Goal: Task Accomplishment & Management: Use online tool/utility

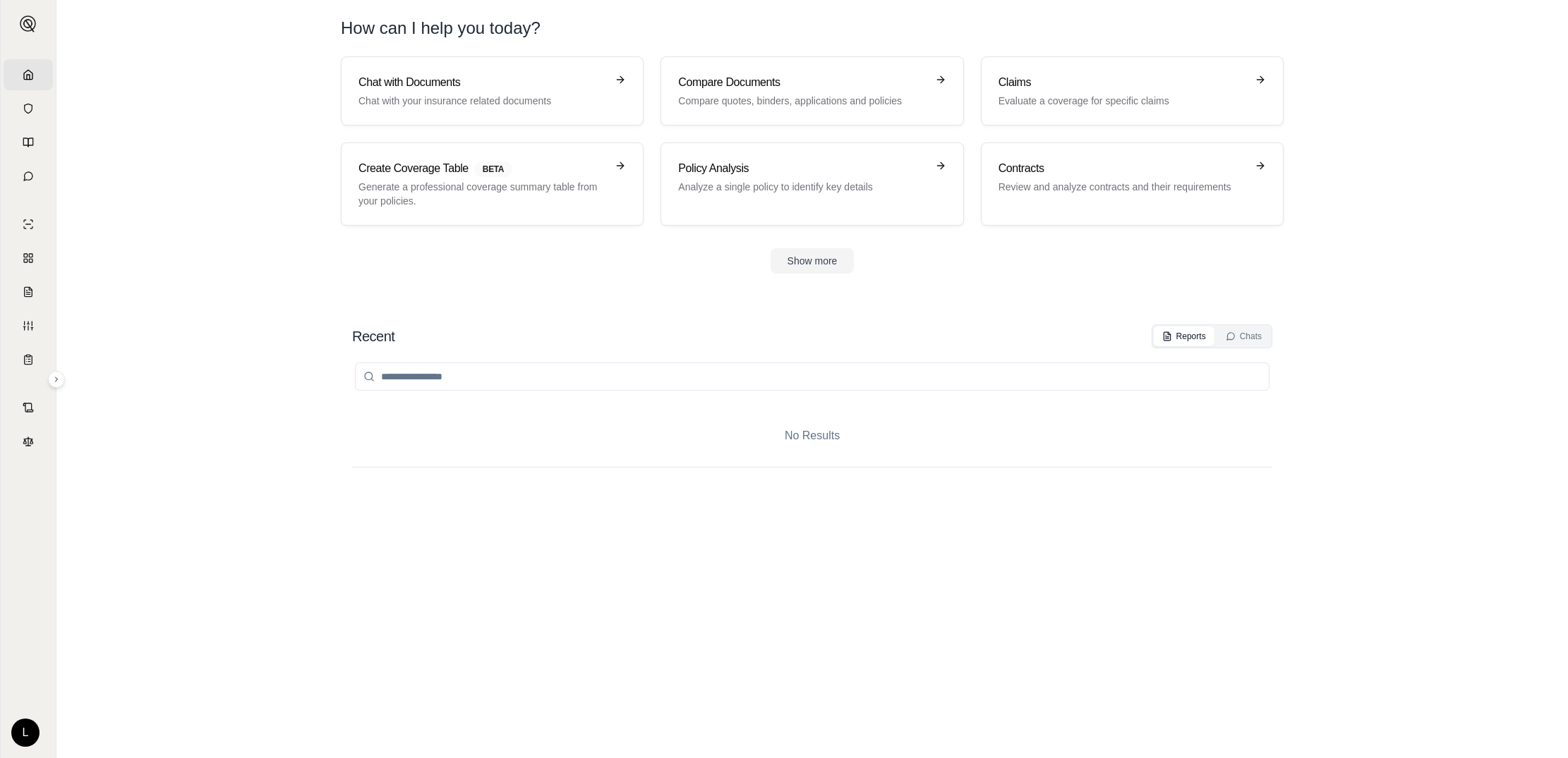
click at [186, 401] on section "Recent Reports Chats No Results" at bounding box center [812, 528] width 1500 height 462
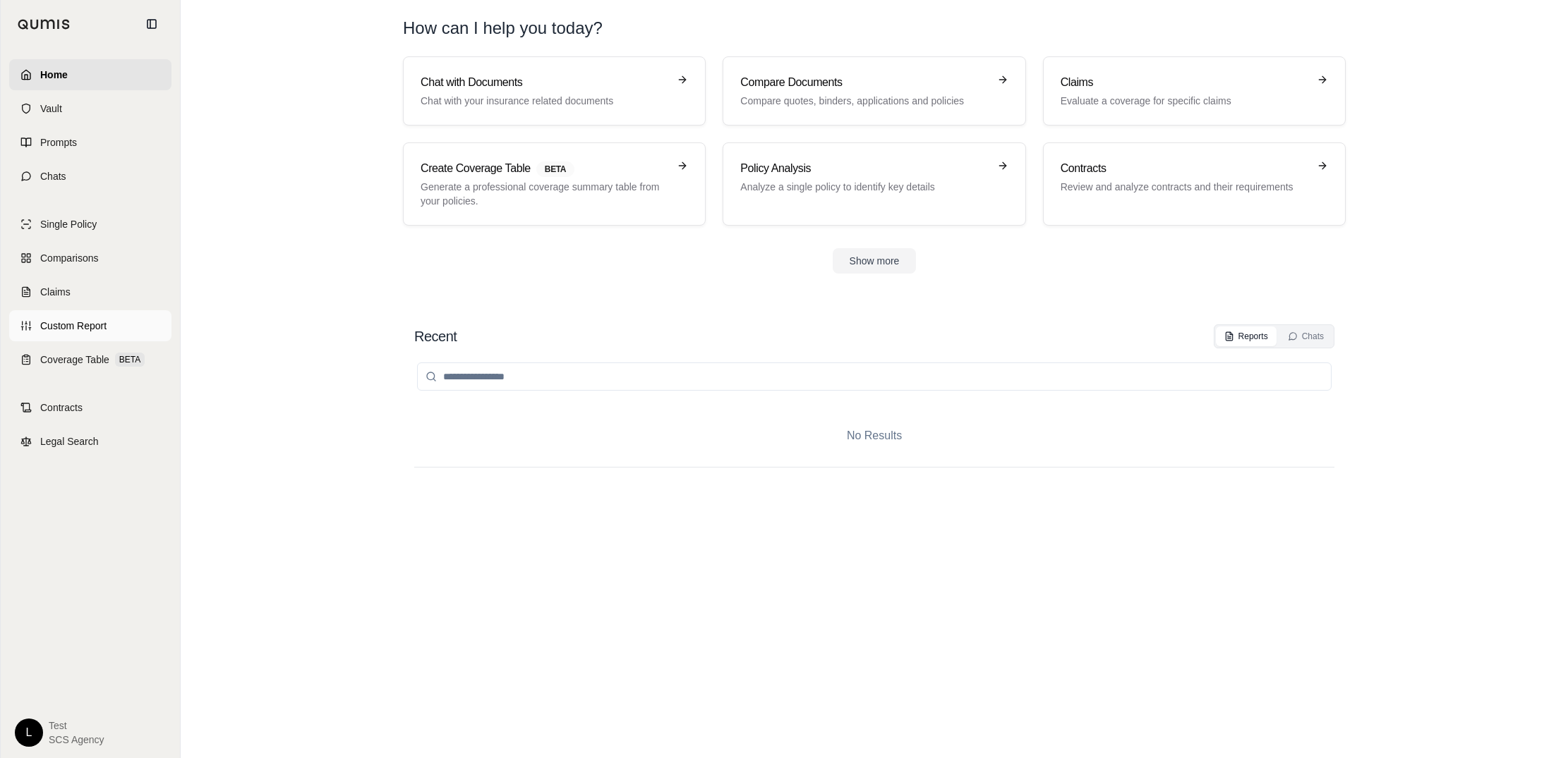
click at [79, 323] on span "Custom Report" at bounding box center [73, 325] width 66 height 14
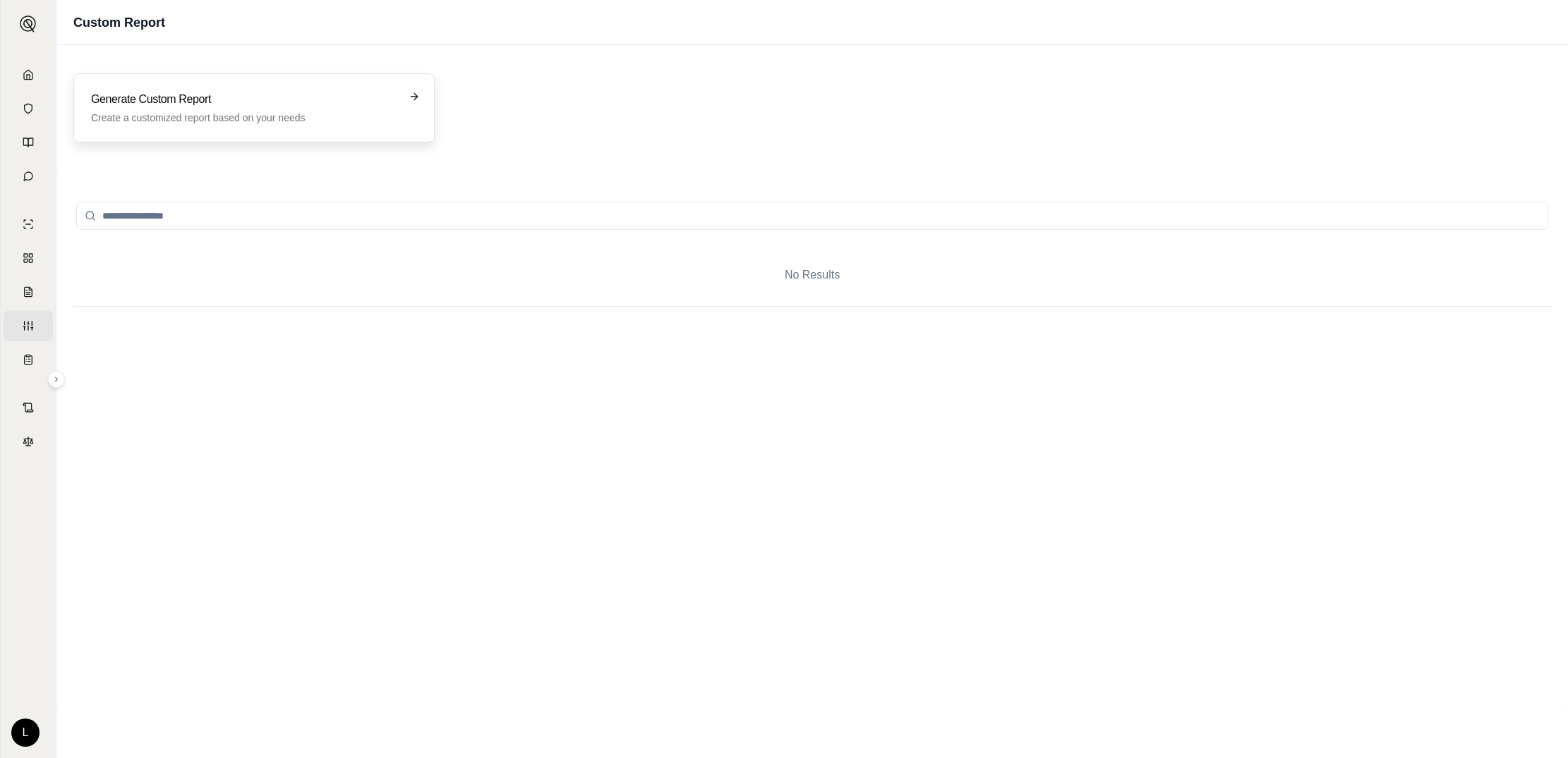
click at [350, 118] on p "Create a customized report based on your needs" at bounding box center [244, 117] width 306 height 14
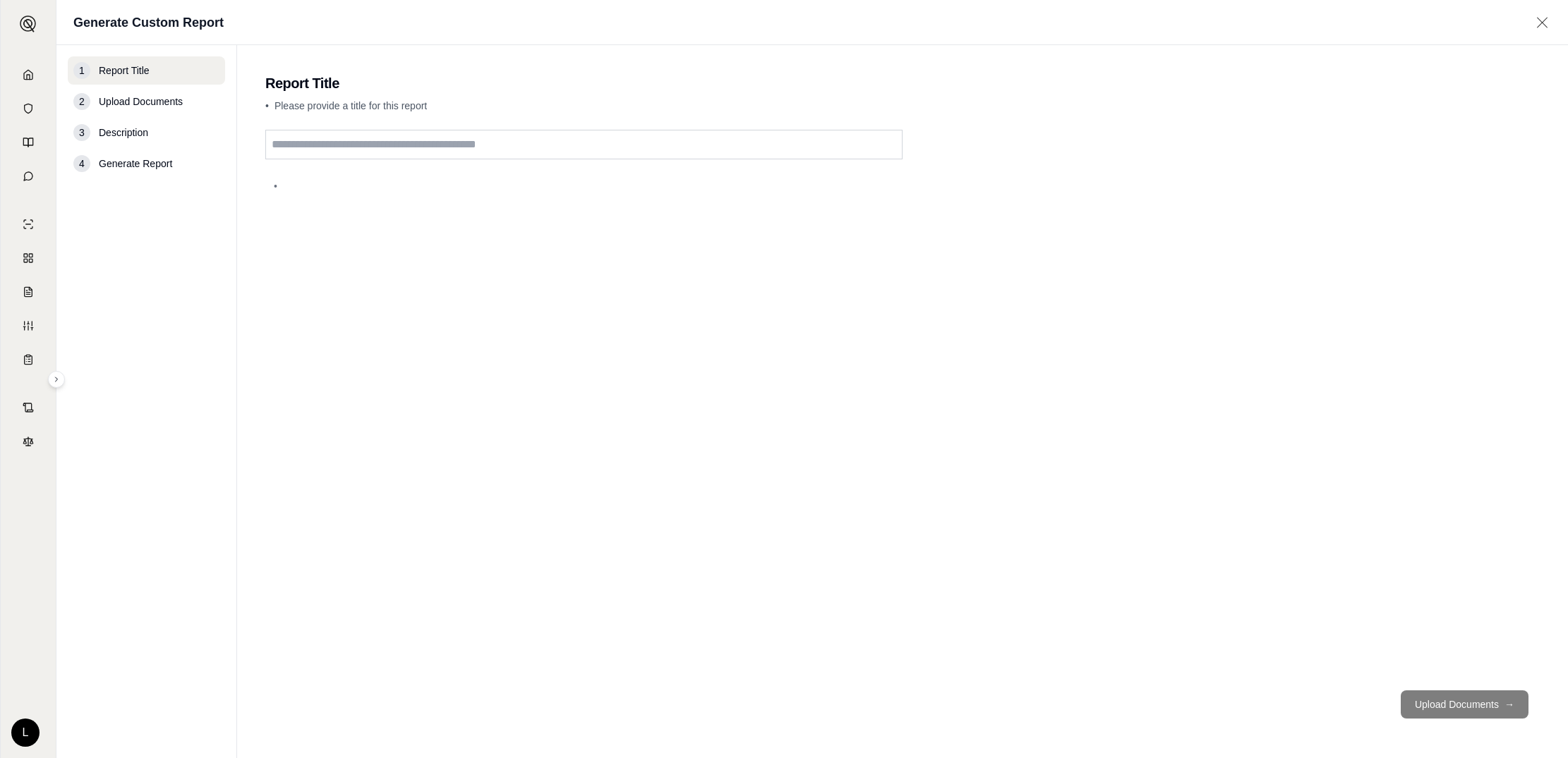
click at [607, 147] on input "text" at bounding box center [583, 145] width 637 height 30
type input "*"
type input "*****"
click at [1439, 712] on button "Upload Documents →" at bounding box center [1464, 705] width 128 height 28
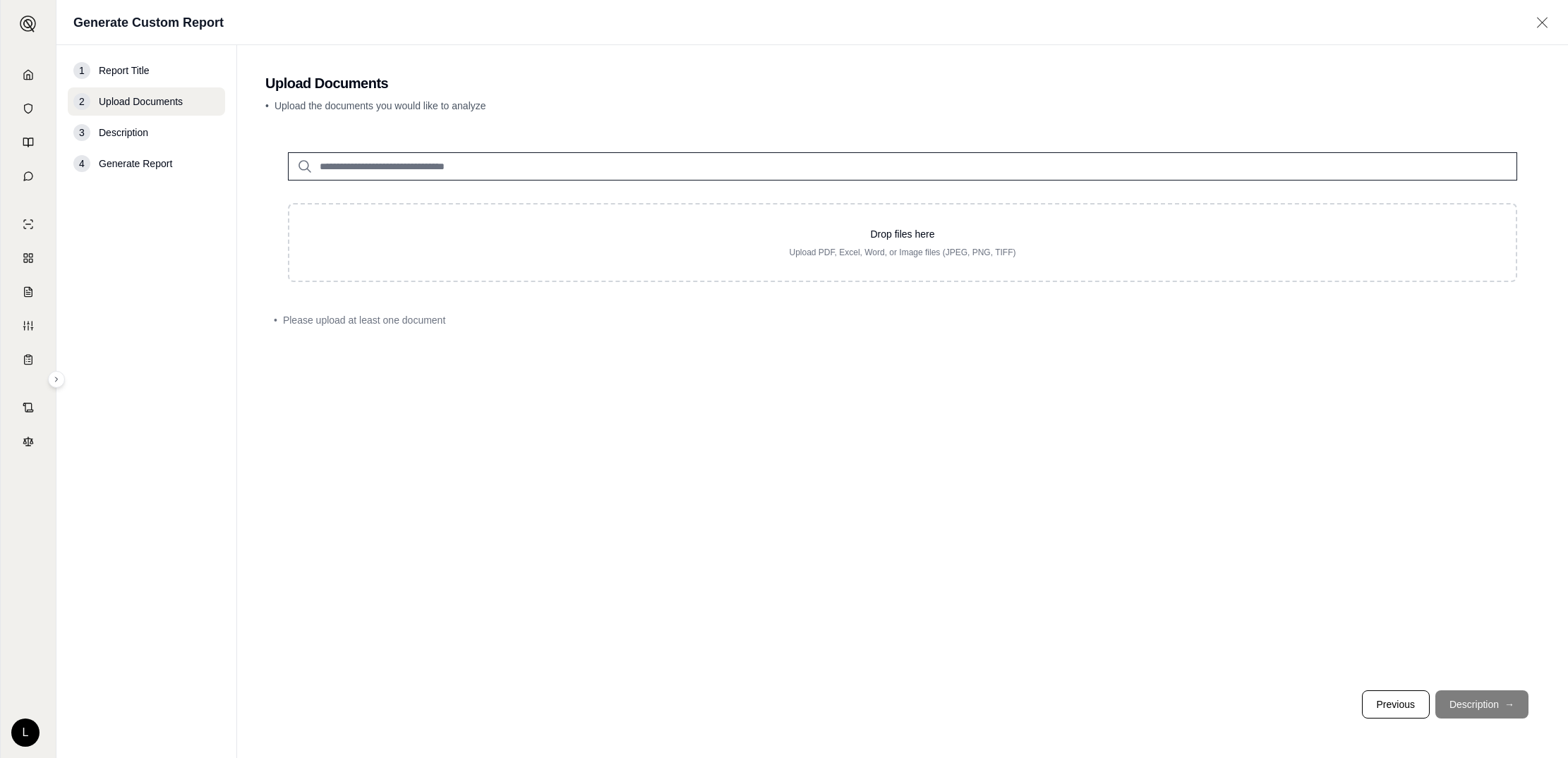
click at [445, 166] on input "search" at bounding box center [903, 166] width 1229 height 28
type input "*"
click at [461, 202] on p "[PERSON_NAME] Quote and forms.pdf #2" at bounding box center [440, 195] width 222 height 17
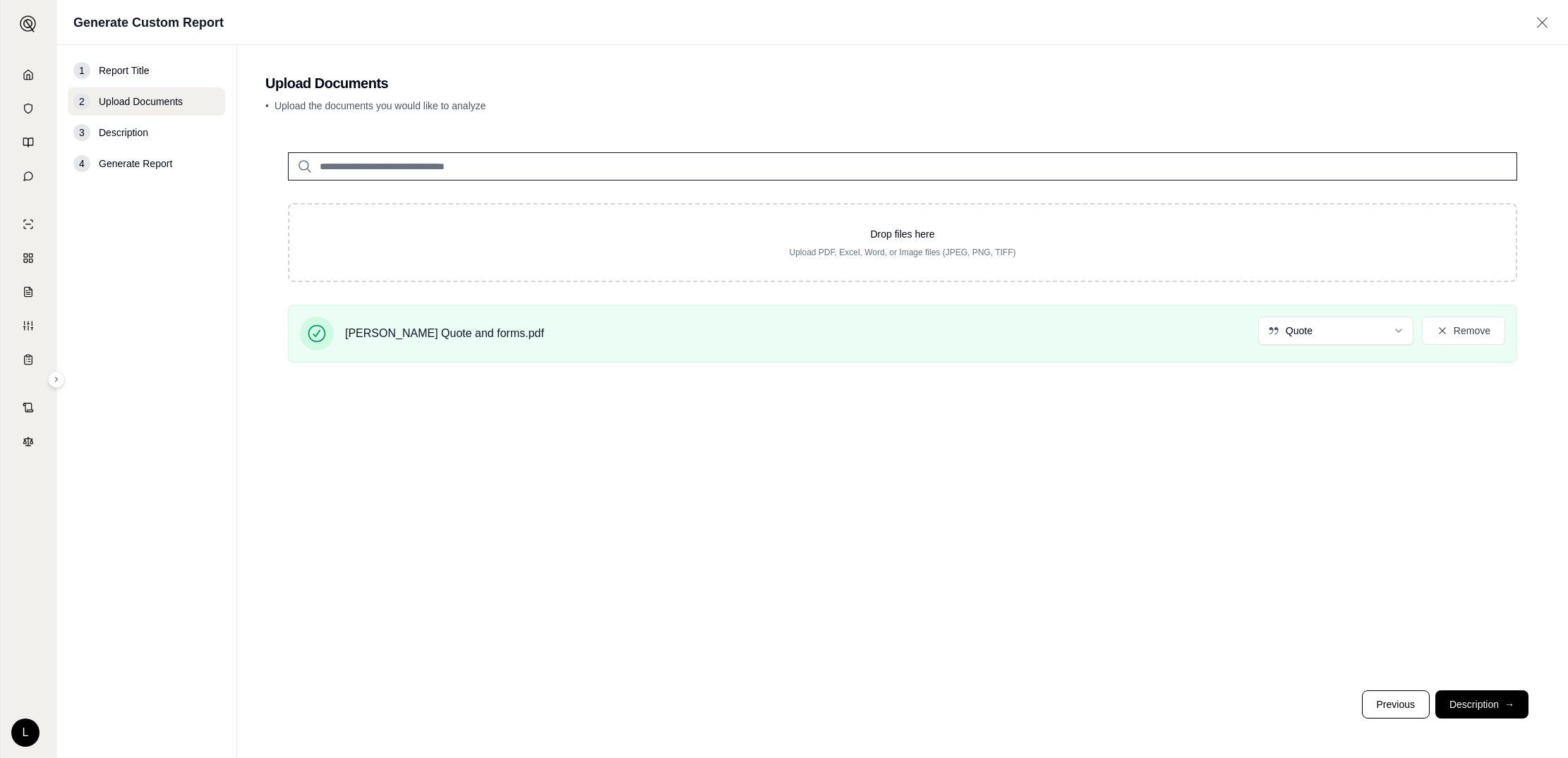
click at [458, 201] on div "Drop files here Upload PDF, Excel, Word, or Image files (JPEG, PNG, TIFF) [PERS…" at bounding box center [902, 252] width 1274 height 244
click at [1471, 709] on button "Description →" at bounding box center [1482, 705] width 93 height 28
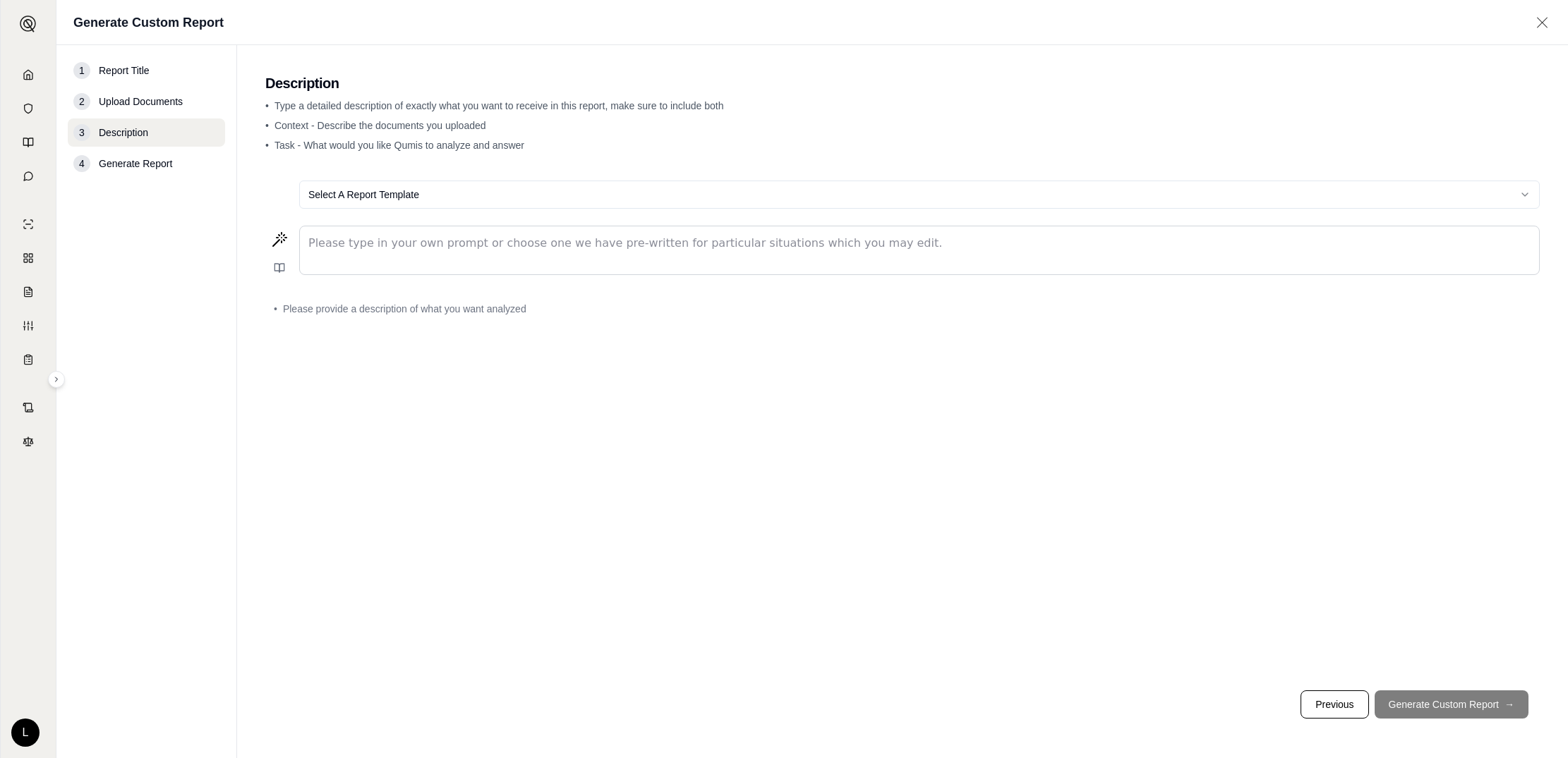
click at [761, 192] on html "Home Vault Prompts Chats Single Policy Comparisons Claims Custom Report Coverag…" at bounding box center [784, 379] width 1568 height 758
click at [511, 182] on html "Home Vault Prompts Chats Single Policy Comparisons Claims Custom Report Coverag…" at bounding box center [784, 379] width 1568 height 758
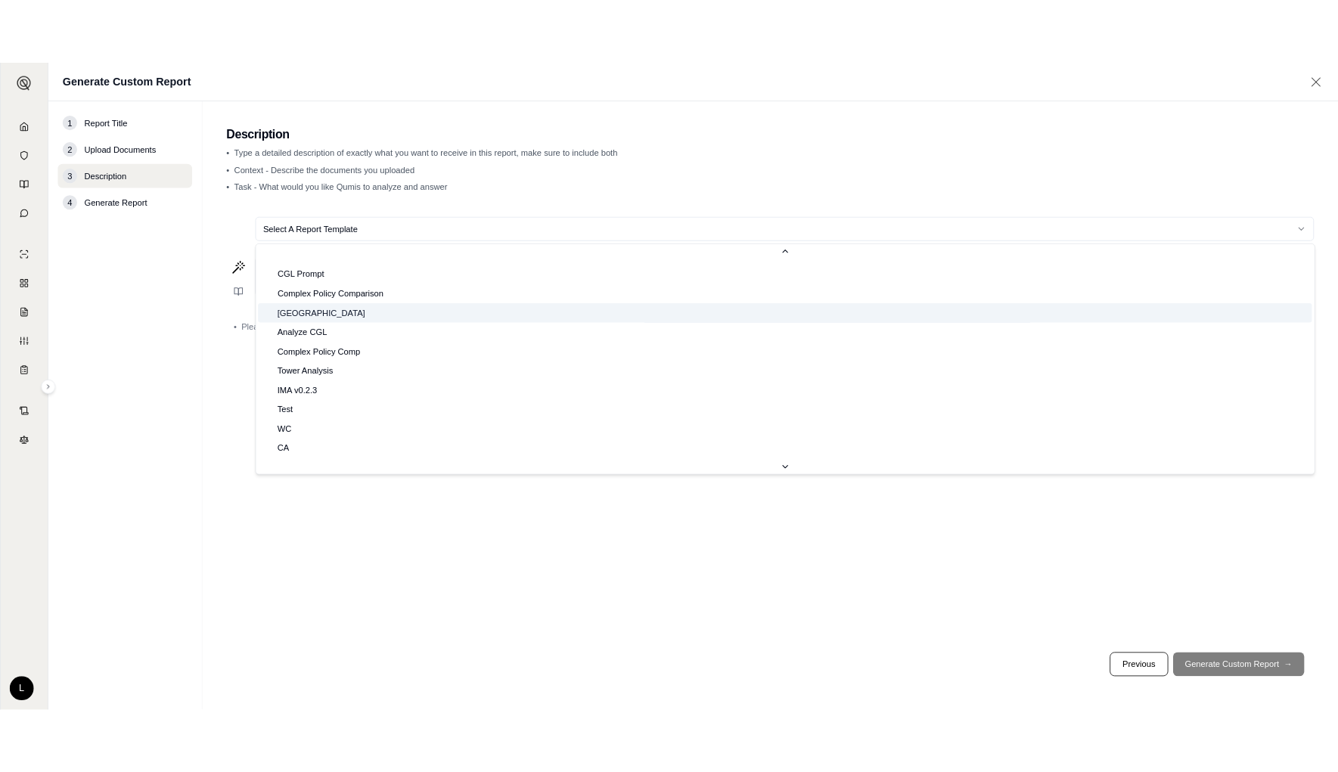
scroll to position [94, 0]
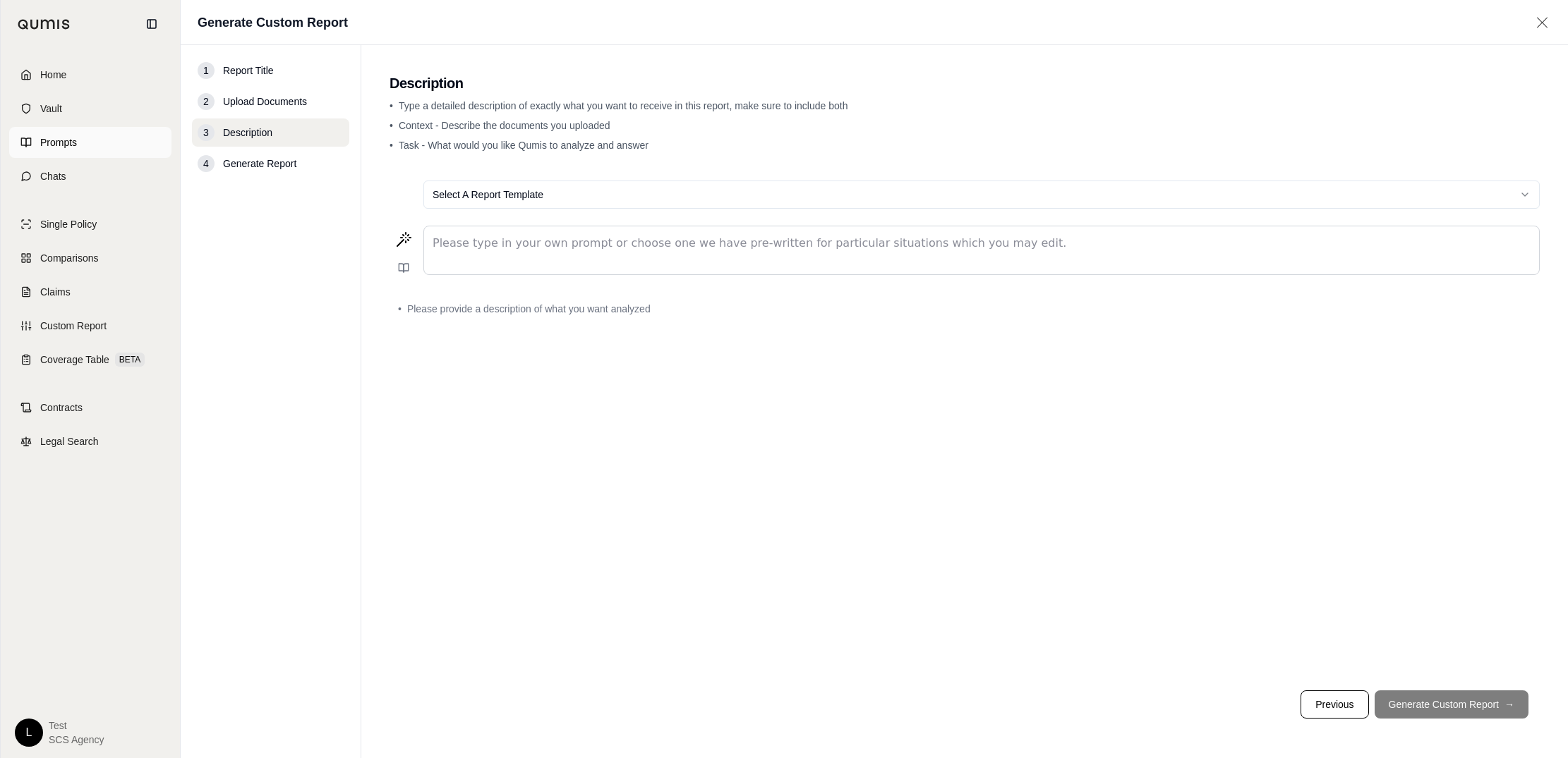
click at [61, 152] on link "Prompts" at bounding box center [90, 142] width 162 height 31
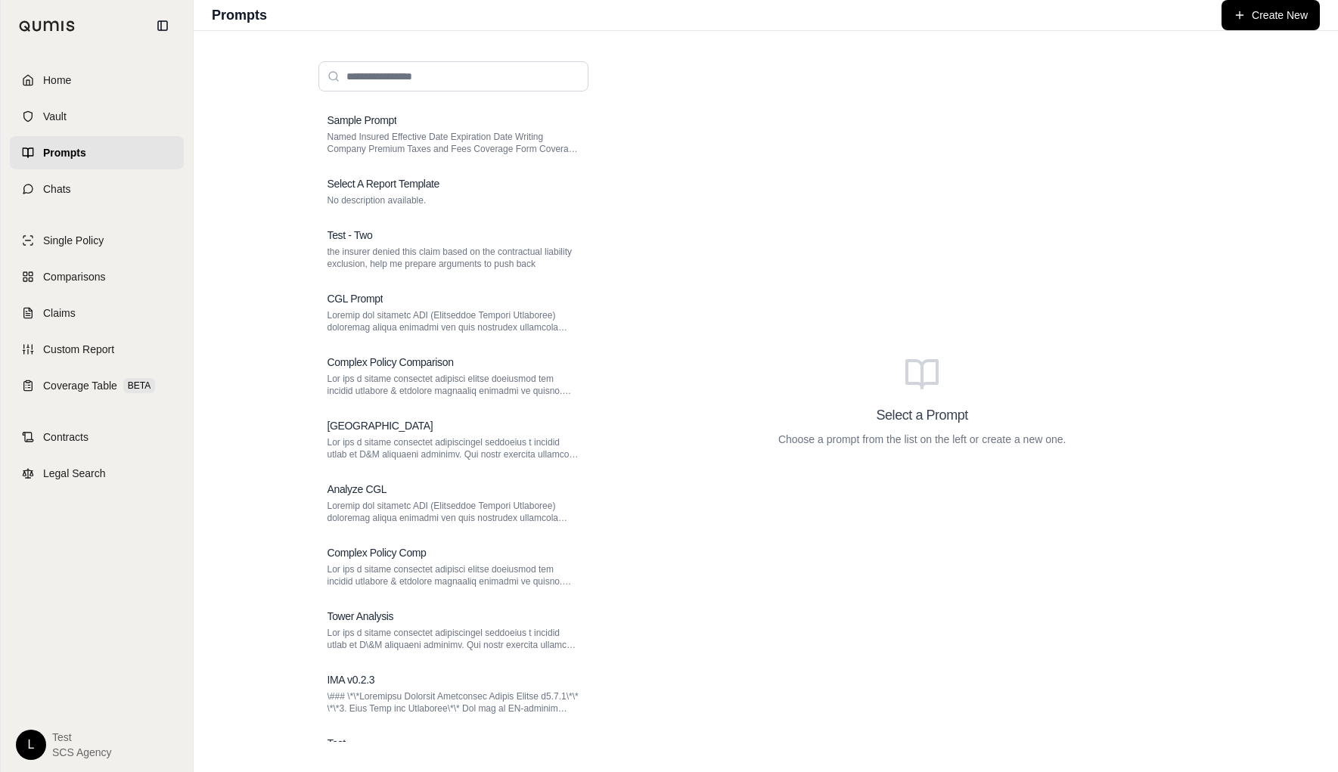
click at [63, 160] on link "Prompts" at bounding box center [97, 152] width 174 height 33
click at [43, 183] on span "Chats" at bounding box center [57, 189] width 28 height 15
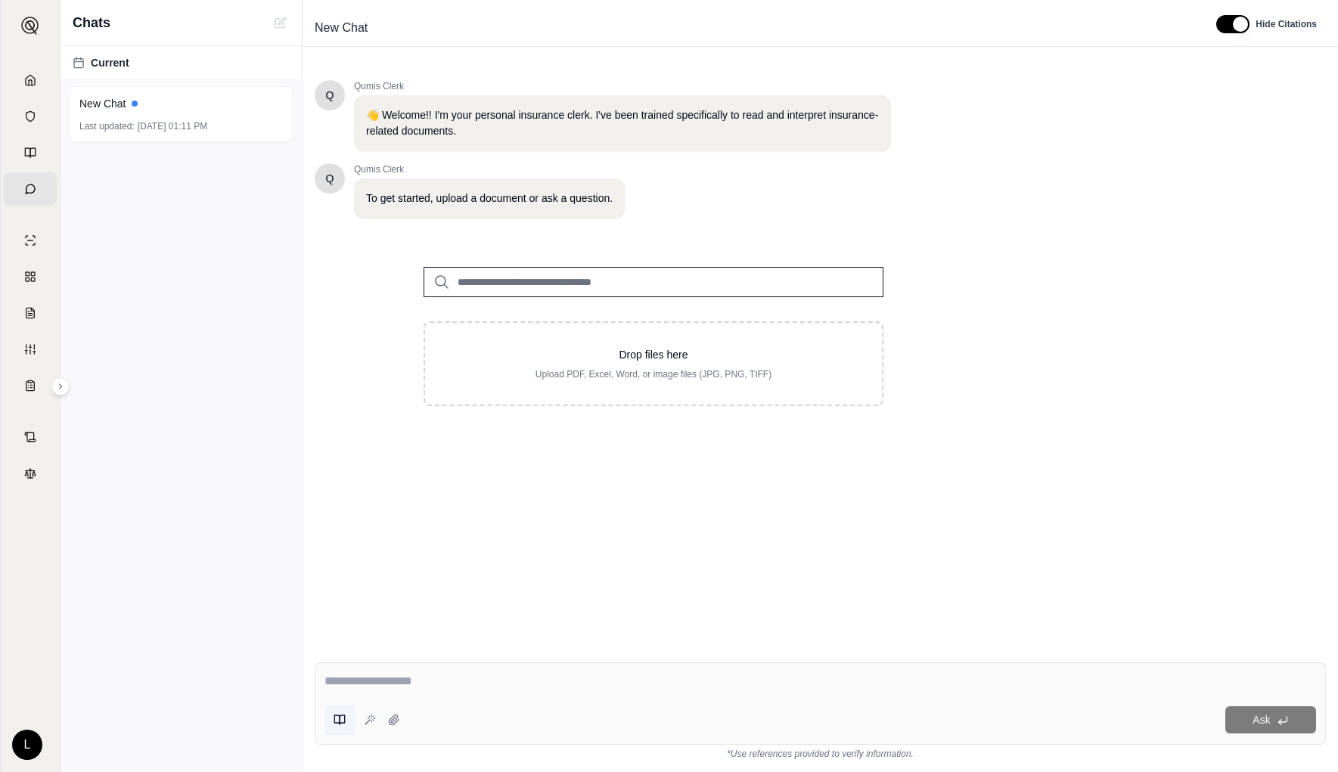
click at [340, 721] on icon at bounding box center [340, 720] width 12 height 12
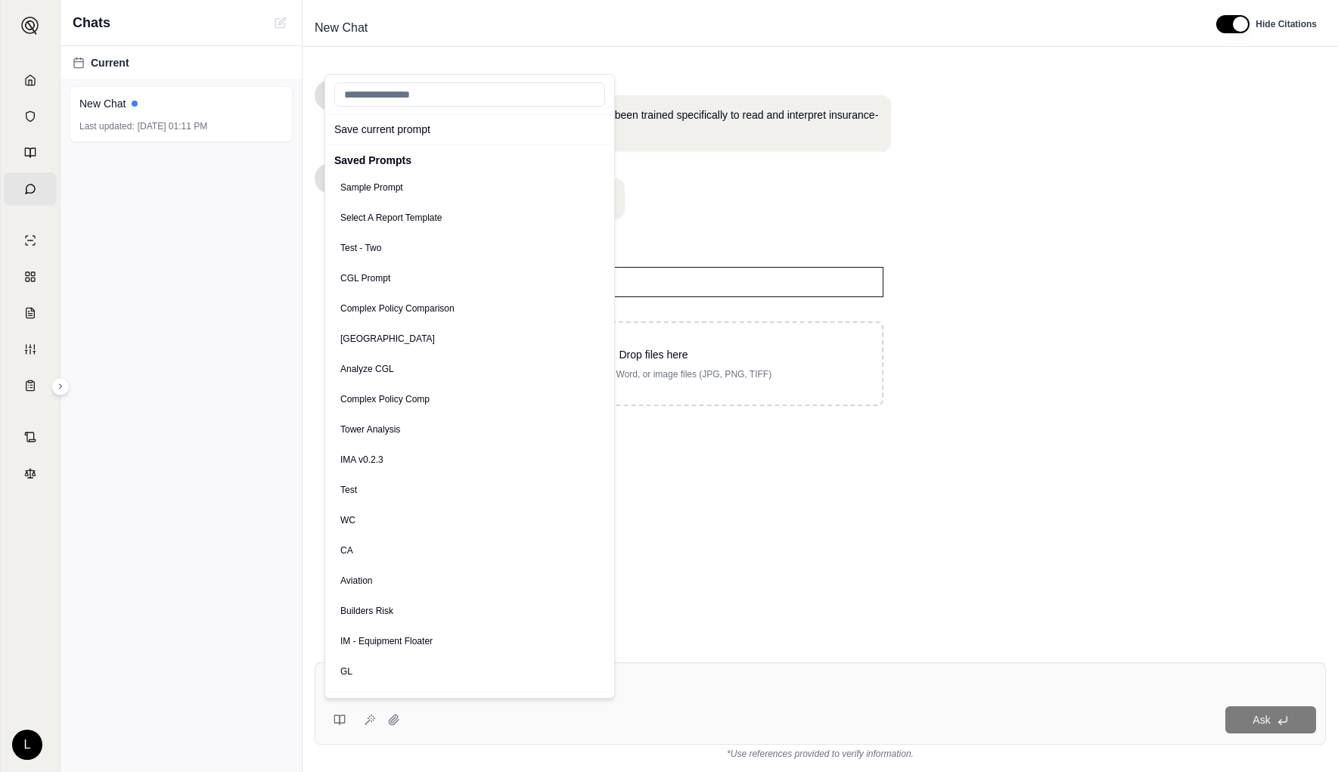
scroll to position [573, 0]
